Goal: Task Accomplishment & Management: Complete application form

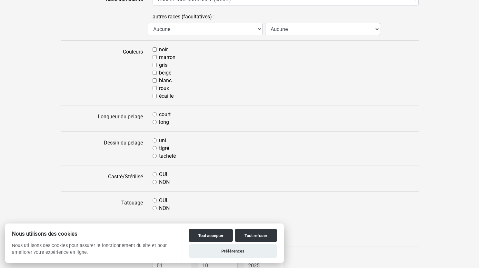
scroll to position [11, 0]
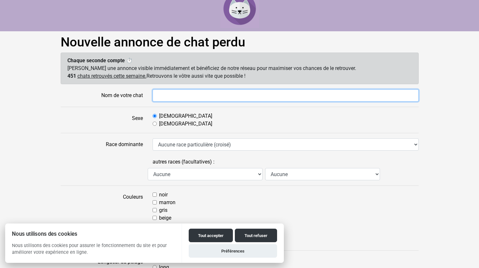
click at [172, 95] on input "Nom de votre chat" at bounding box center [286, 95] width 266 height 12
type input "Watson"
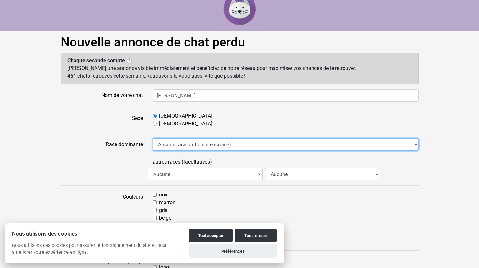
click at [182, 145] on select "Aucune race particulière (croisé) Abyssin Américain à poil dur American Bobtail…" at bounding box center [286, 144] width 266 height 12
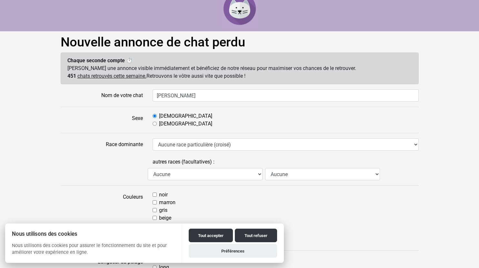
click at [78, 167] on label at bounding box center [102, 168] width 92 height 25
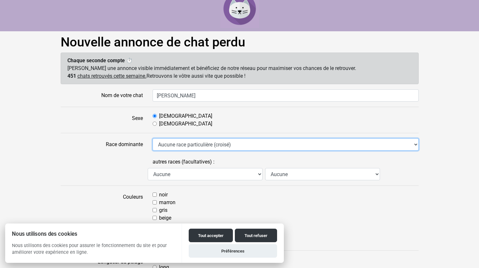
click at [153, 151] on select "Aucune race particulière (croisé) Abyssin Américain à poil dur American Bobtail…" at bounding box center [286, 144] width 266 height 12
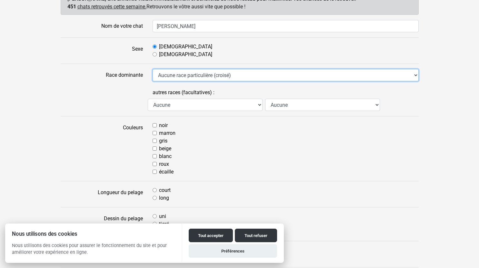
scroll to position [80, 0]
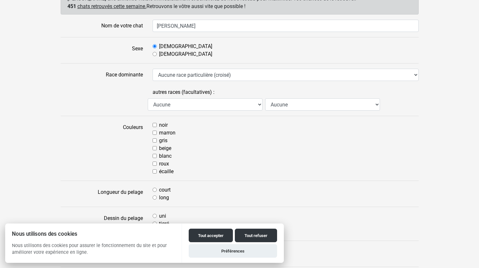
click at [154, 156] on input "blanc" at bounding box center [155, 156] width 4 height 4
checkbox input "true"
click at [155, 126] on input "noir" at bounding box center [155, 125] width 4 height 4
checkbox input "true"
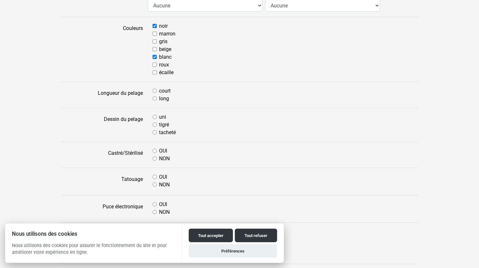
scroll to position [181, 0]
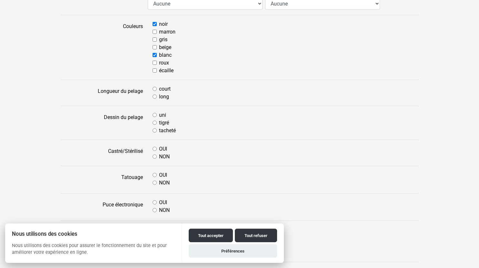
click at [154, 96] on input "long" at bounding box center [155, 97] width 4 height 4
radio input "true"
click at [154, 131] on input "tacheté" at bounding box center [155, 130] width 4 height 4
radio input "true"
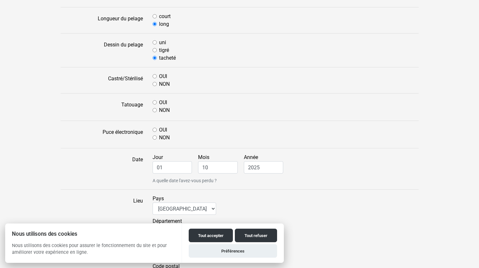
scroll to position [255, 0]
click at [154, 76] on input "OUI" at bounding box center [155, 75] width 4 height 4
radio input "true"
click at [154, 101] on input "OUI" at bounding box center [155, 101] width 4 height 4
radio input "true"
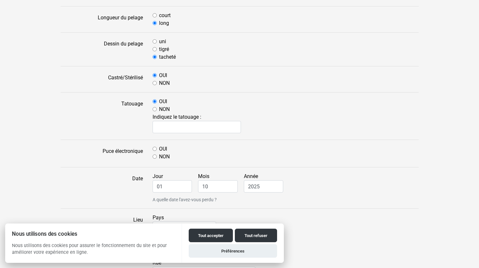
click at [155, 148] on input "OUI" at bounding box center [155, 149] width 4 height 4
radio input "true"
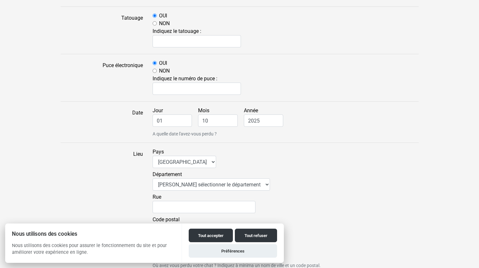
scroll to position [341, 0]
click at [168, 122] on input "01" at bounding box center [173, 120] width 40 height 12
type input "0"
type input "29"
click at [212, 120] on input "10" at bounding box center [218, 120] width 40 height 12
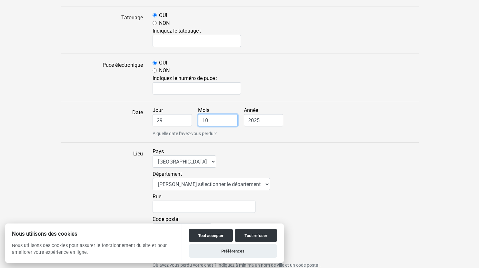
type input "1"
type input "09"
click at [361, 133] on small "A quelle date l'avez-vous perdu ?" at bounding box center [286, 133] width 266 height 7
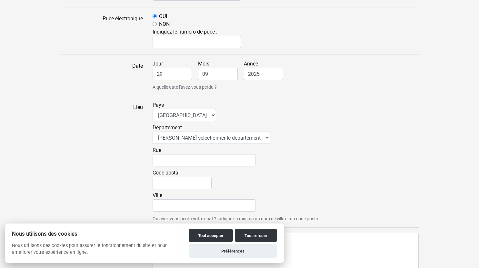
scroll to position [388, 0]
click at [179, 140] on select "Veuillez sélectionner le département 01 - Ain 02 - Aisne 03 - Allier 04 - Alpes…" at bounding box center [211, 137] width 117 height 12
select select "77"
click at [153, 131] on select "Veuillez sélectionner le département 01 - Ain 02 - Aisne 03 - Allier 04 - Alpes…" at bounding box center [211, 137] width 117 height 12
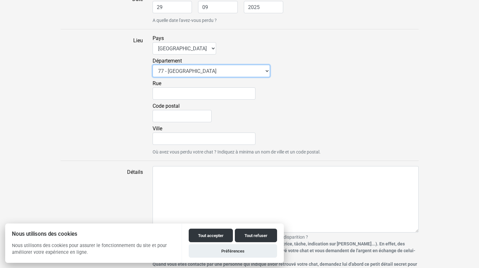
scroll to position [458, 0]
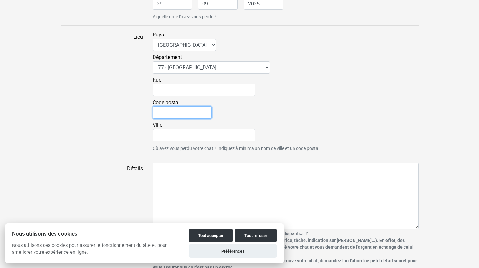
click at [168, 112] on input "Code postal" at bounding box center [182, 112] width 59 height 12
type input "77680"
click at [163, 137] on input "Ville" at bounding box center [204, 135] width 103 height 12
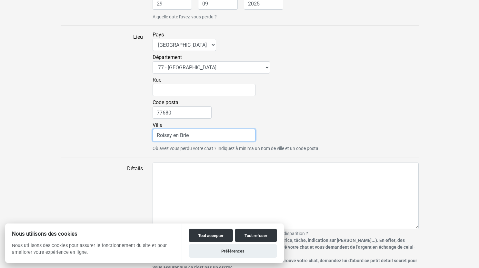
type input "Roissy en Brie"
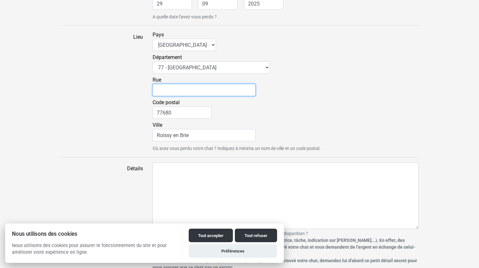
click at [182, 87] on input "Rue" at bounding box center [204, 90] width 103 height 12
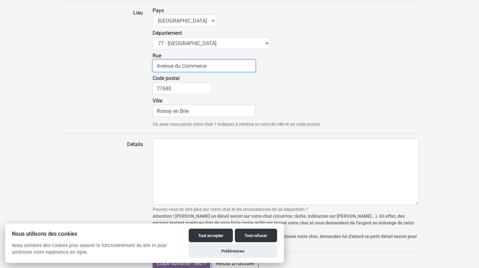
type input "Avenue du Commerce"
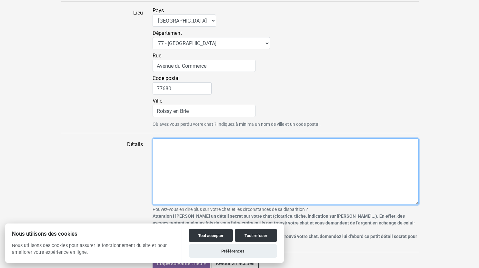
click at [185, 149] on textarea "Détails" at bounding box center [286, 171] width 266 height 66
type textarea "Il est très sociable"
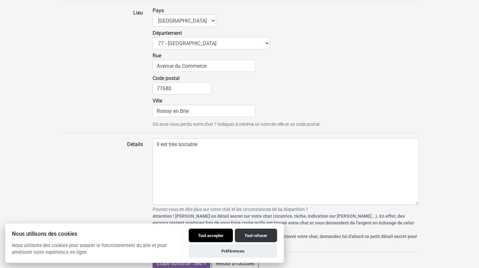
click at [219, 235] on button "Tout accepter" at bounding box center [211, 236] width 44 height 14
checkbox input "true"
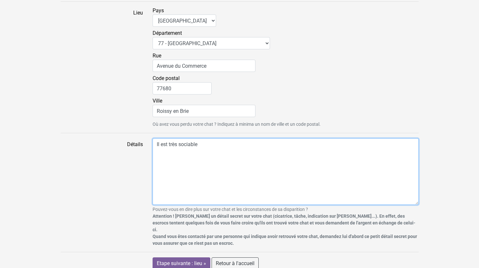
click at [210, 144] on textarea "Il est très sociable" at bounding box center [286, 171] width 266 height 66
drag, startPoint x: 245, startPoint y: 143, endPoint x: 200, endPoint y: 143, distance: 45.2
click at [200, 143] on textarea "Il est très sociable, a le museau noir" at bounding box center [286, 171] width 266 height 66
type textarea "Il est très sociable"
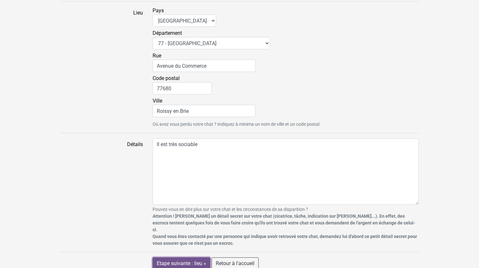
click at [188, 257] on input "Etape suivante : lieu »" at bounding box center [182, 263] width 58 height 12
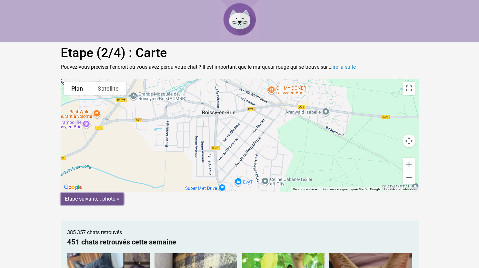
click at [115, 198] on input "Etape suivante : photo »" at bounding box center [92, 199] width 63 height 12
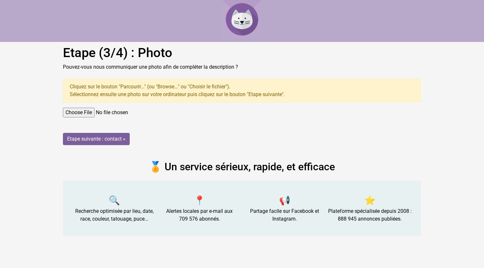
click at [87, 111] on input "file" at bounding box center [242, 113] width 358 height 10
type input "C:\fakepath\WhatsApp Image 2025-08-25 à 15.37.14_eb6374d9.jpg"
click at [109, 140] on input "Etape suivante : contact »" at bounding box center [96, 139] width 67 height 12
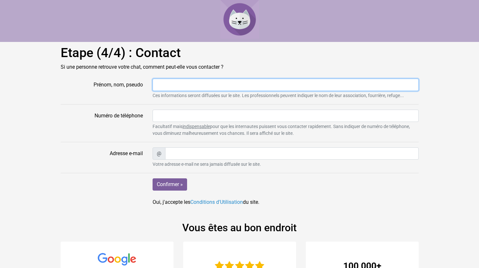
click at [169, 83] on input "Prénom, nom, pseudo" at bounding box center [286, 85] width 266 height 12
type input "Coralie"
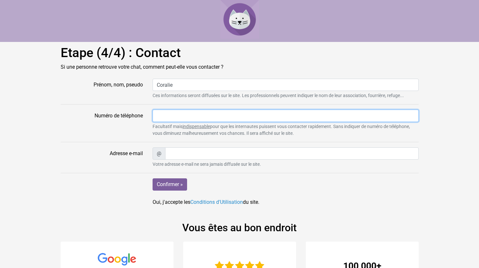
click at [165, 118] on input "Numéro de téléphone" at bounding box center [286, 116] width 266 height 12
type input "0783665652"
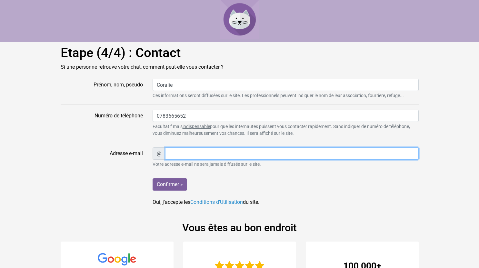
type input "talbot.coralie77@gmail.com"
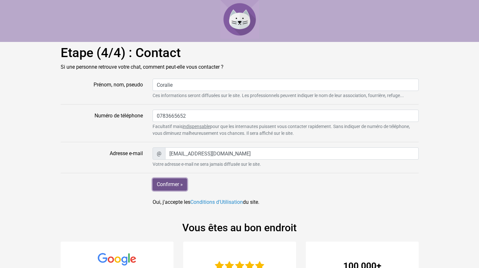
click at [176, 186] on input "Confirmer »" at bounding box center [170, 184] width 35 height 12
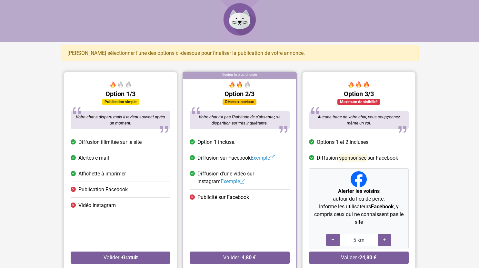
scroll to position [55, 0]
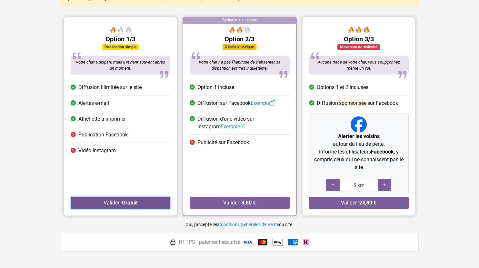
click at [123, 202] on strong "Gratuit" at bounding box center [130, 203] width 16 height 6
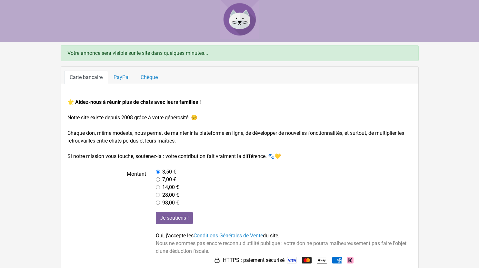
click at [242, 19] on img at bounding box center [239, 19] width 39 height 39
